Goal: Information Seeking & Learning: Learn about a topic

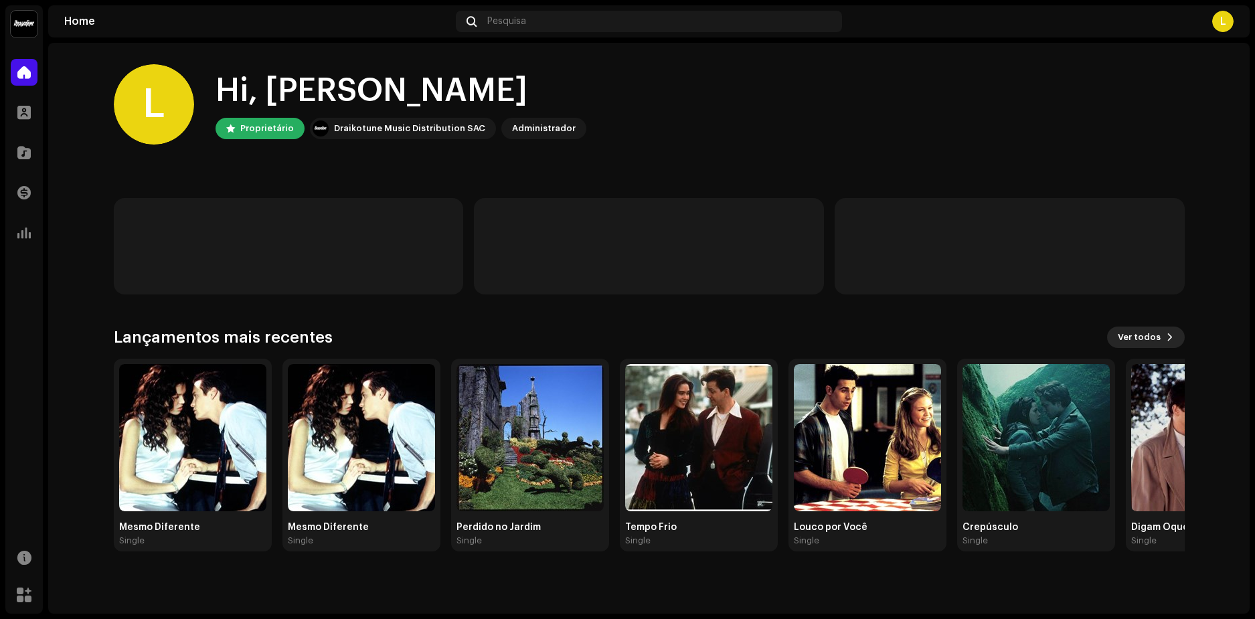
click at [1157, 331] on span "Ver todos" at bounding box center [1139, 337] width 43 height 27
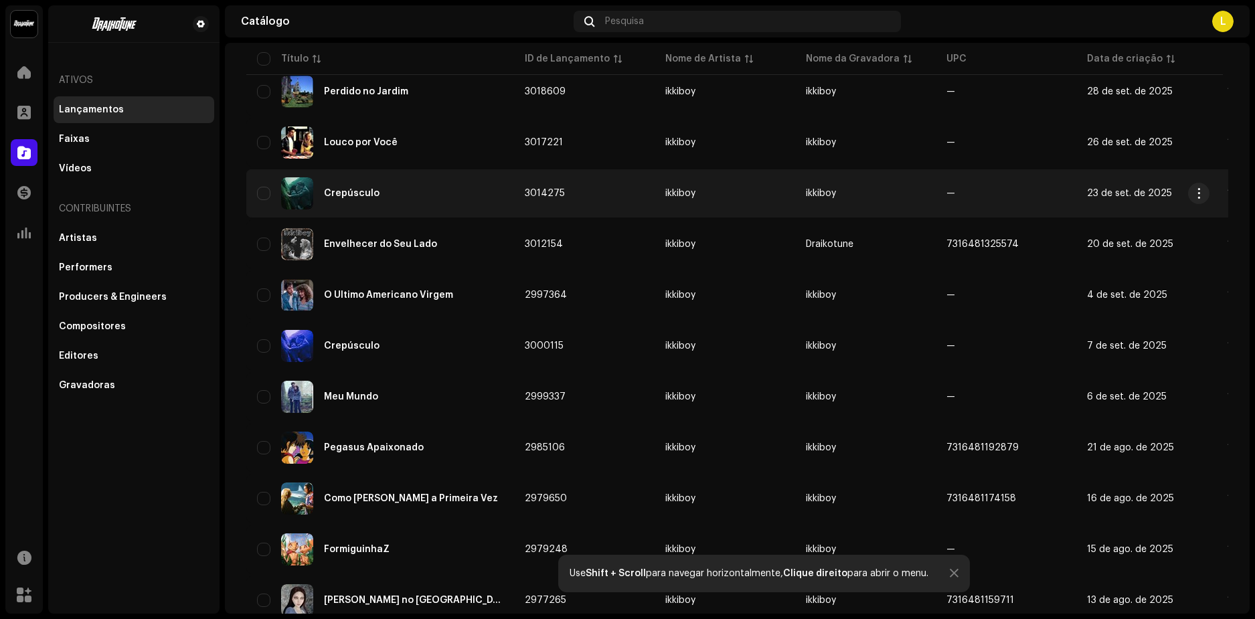
scroll to position [803, 0]
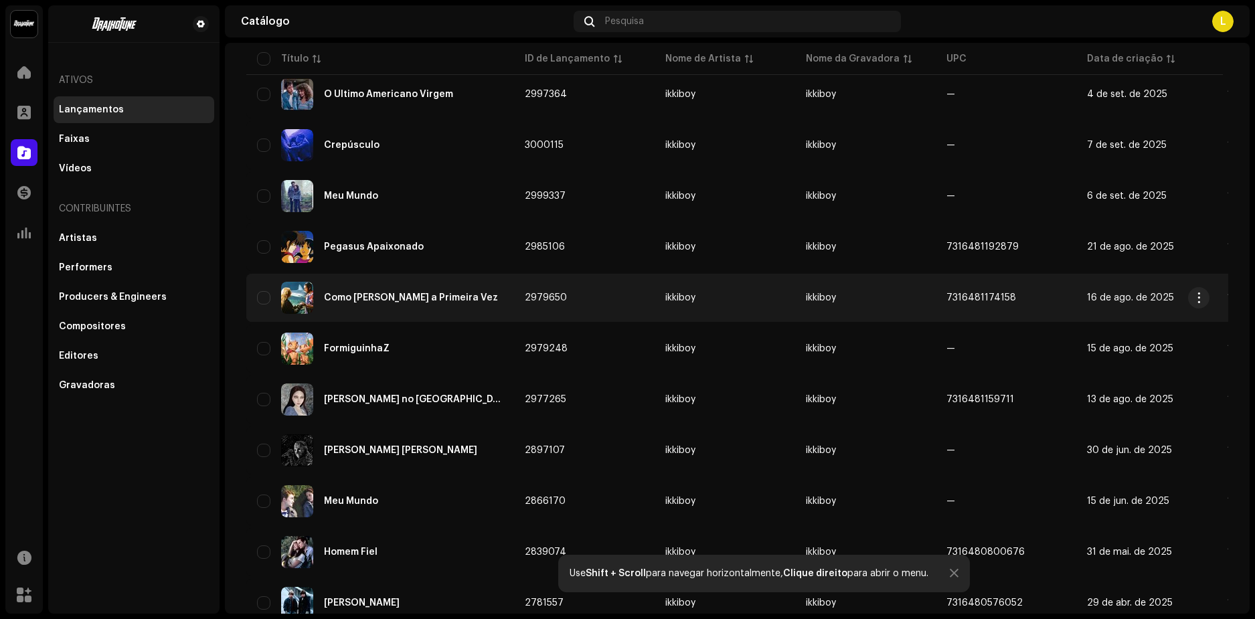
click at [352, 299] on div "Como Se Fosse a Primeira Vez" at bounding box center [411, 297] width 174 height 9
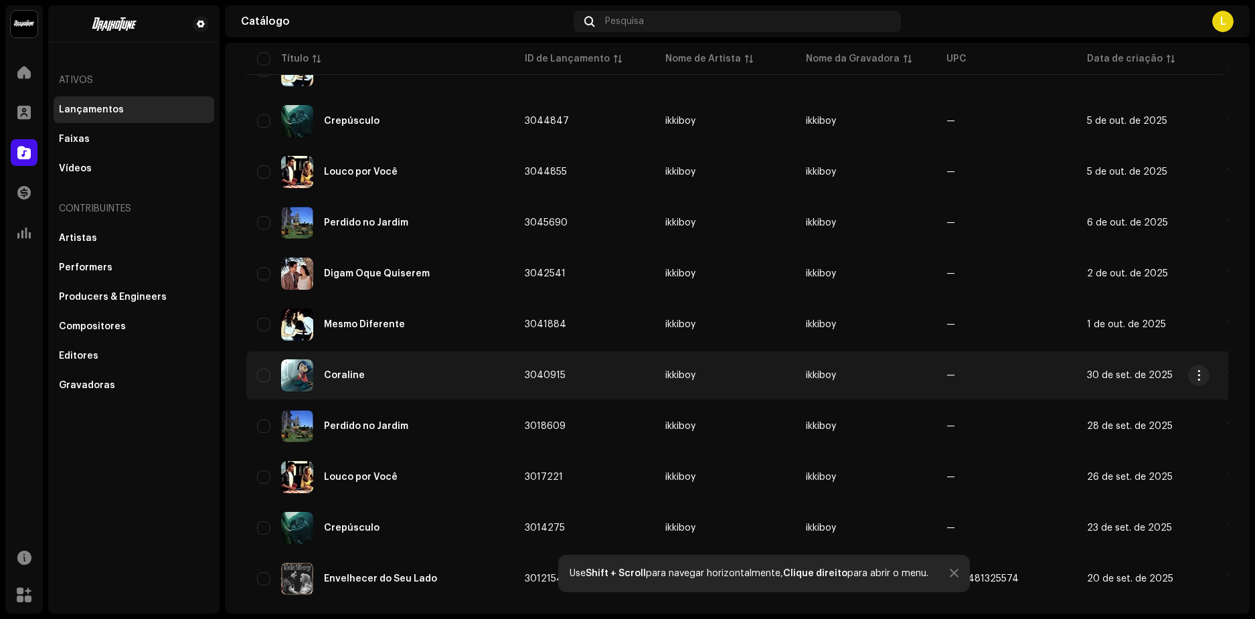
scroll to position [469, 0]
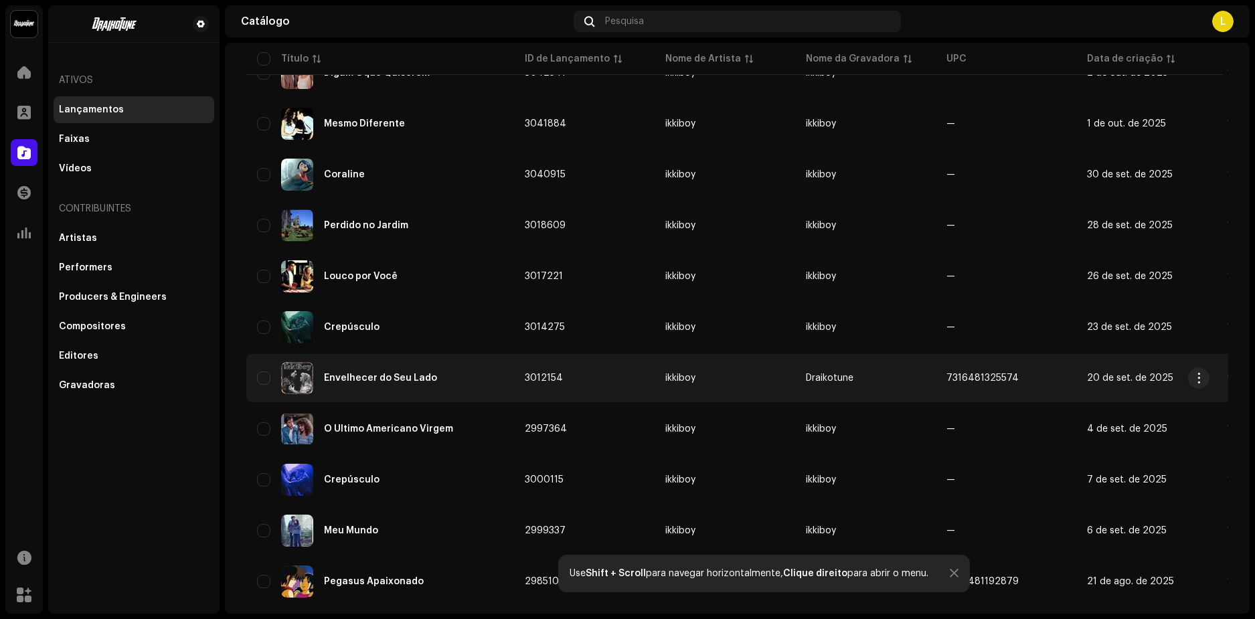
click at [357, 380] on div "Envelhecer do Seu Lado" at bounding box center [380, 378] width 113 height 9
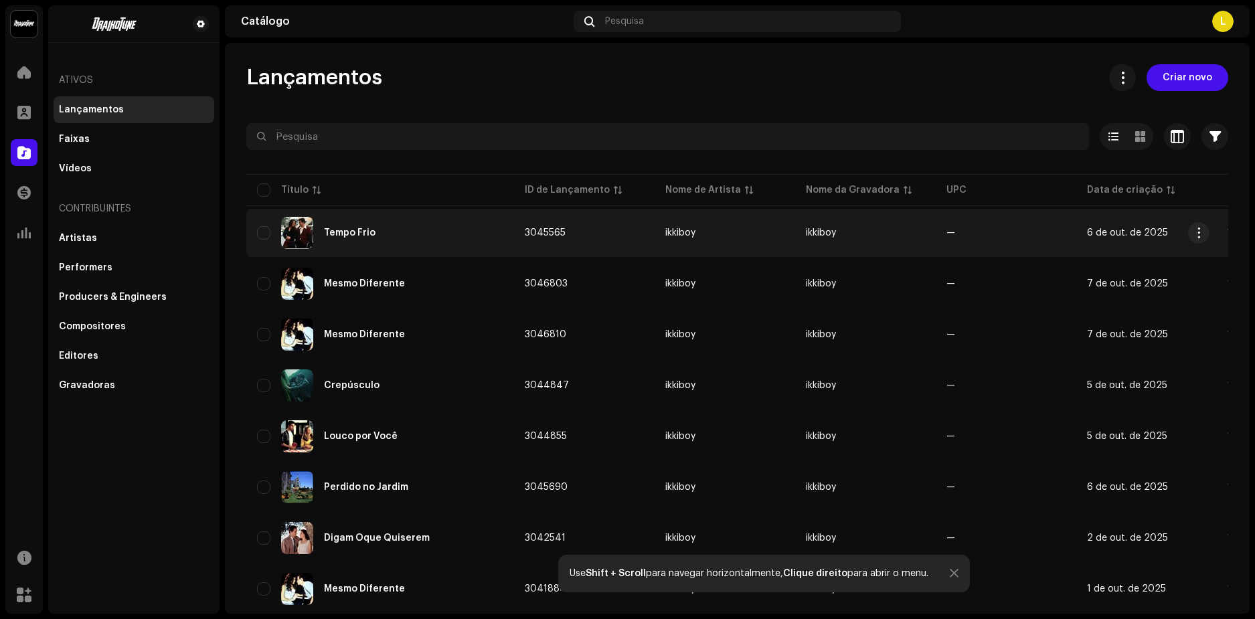
click at [337, 229] on div "Tempo Frio" at bounding box center [350, 232] width 52 height 9
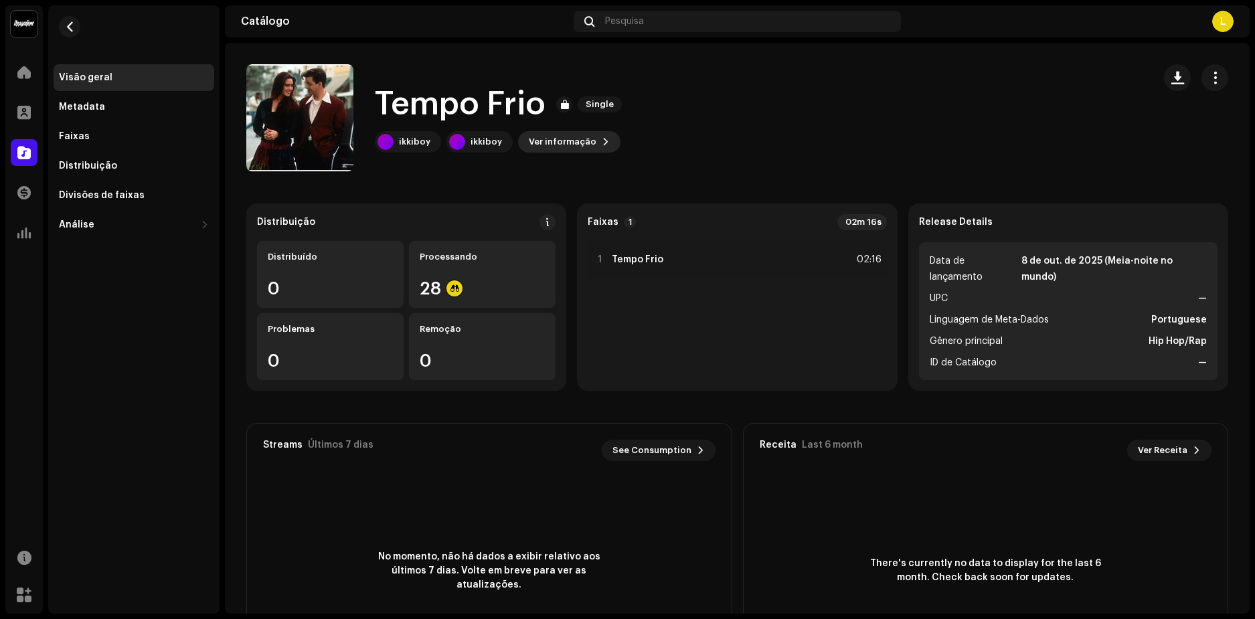
click at [581, 147] on span "Ver informação" at bounding box center [563, 142] width 68 height 27
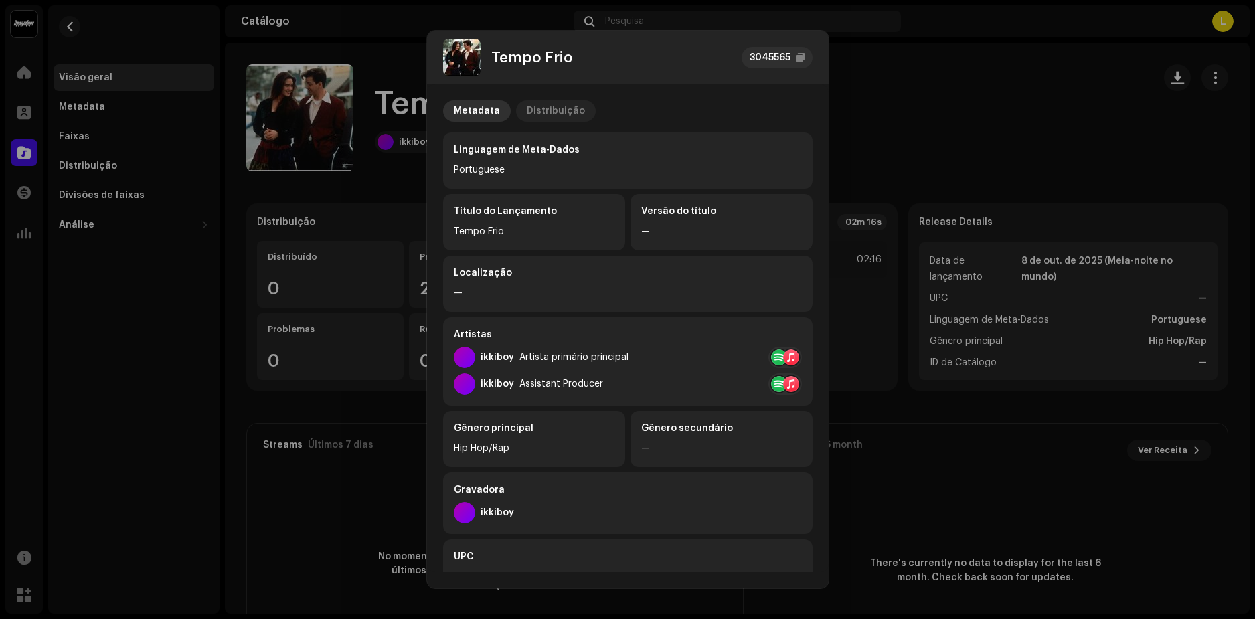
click at [546, 108] on div "Distribuição" at bounding box center [556, 110] width 58 height 21
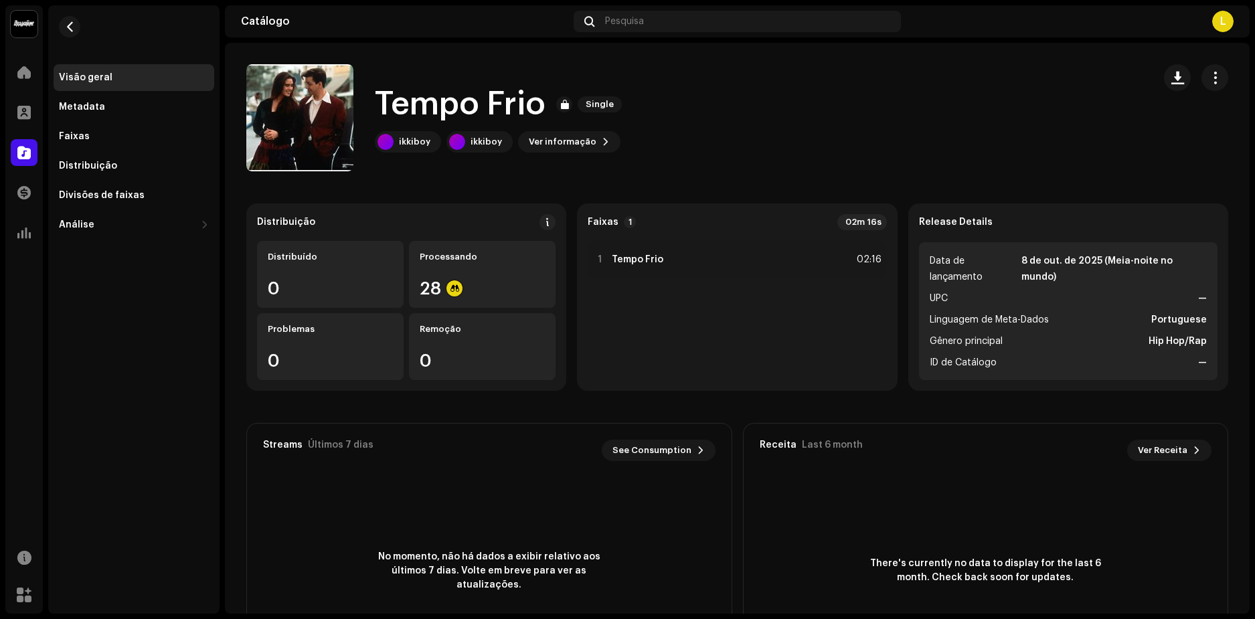
click at [873, 10] on div "Tempo Frio 3045565 Metadata Distribuição Data de lançamento 8 de out. de 2025 (…" at bounding box center [627, 309] width 1255 height 619
